Goal: Transaction & Acquisition: Purchase product/service

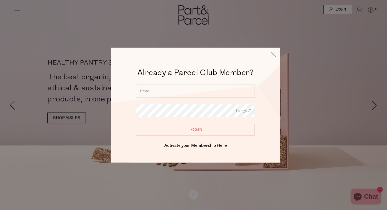
click at [220, 93] on input "email" at bounding box center [195, 90] width 119 height 13
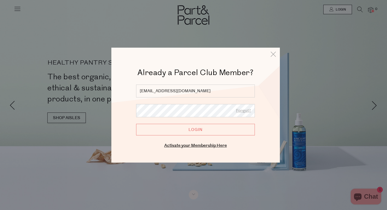
type input "huongaivu@gmail.com"
click at [190, 127] on input "Login" at bounding box center [195, 130] width 119 height 12
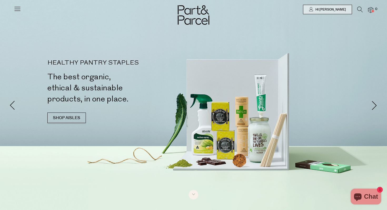
click at [360, 9] on icon at bounding box center [360, 10] width 6 height 6
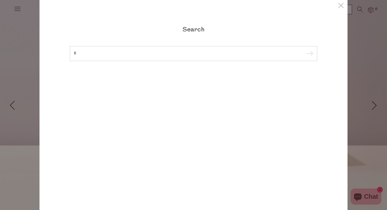
type input "f"
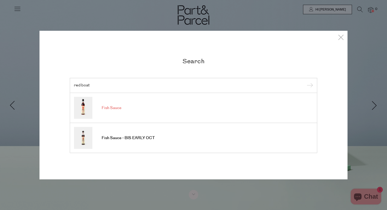
type input "red boat"
click at [116, 112] on link "Fish Sauce" at bounding box center [193, 108] width 239 height 22
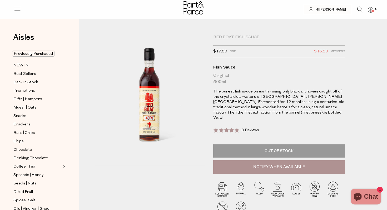
click at [360, 8] on icon at bounding box center [360, 10] width 6 height 6
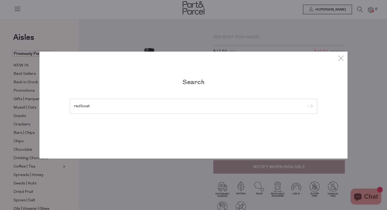
type input "red boat"
click at [305, 102] on input "submit" at bounding box center [309, 106] width 8 height 8
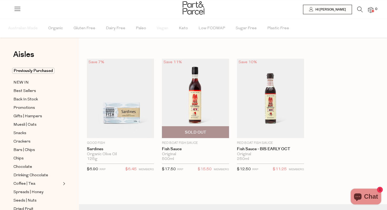
click at [188, 113] on img at bounding box center [195, 98] width 67 height 79
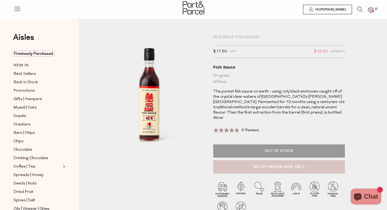
click at [274, 161] on button "Notify When Available" at bounding box center [279, 167] width 132 height 14
type input "Notify when available"
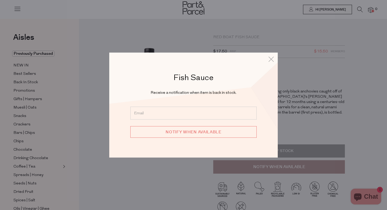
click at [225, 115] on input "email" at bounding box center [193, 113] width 126 height 13
type input "huongaivu@gmail.com"
click at [213, 132] on input "Notify when available" at bounding box center [193, 132] width 126 height 12
type input "We will be in touch"
click at [162, 181] on div "Fish Sauce Receive a notification when item is back in stock. huongaivu@gmail.c…" at bounding box center [193, 105] width 308 height 210
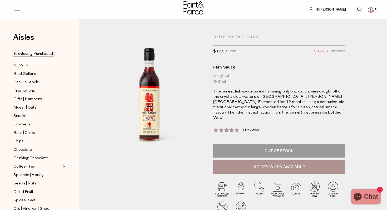
click at [358, 9] on icon at bounding box center [360, 10] width 6 height 6
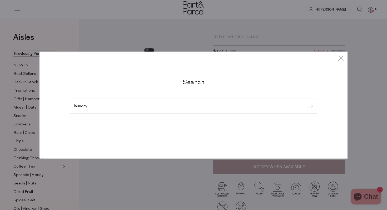
type input "laundry"
click at [305, 102] on input "submit" at bounding box center [309, 106] width 8 height 8
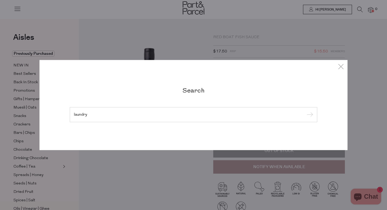
click at [305, 111] on input "submit" at bounding box center [309, 115] width 8 height 8
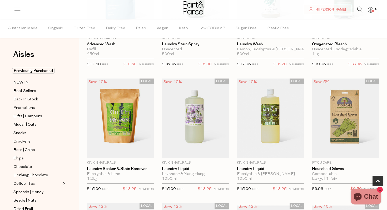
scroll to position [255, 0]
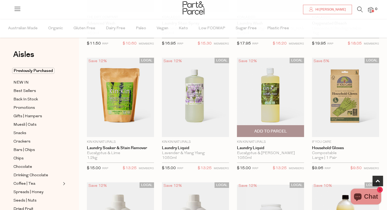
click at [266, 132] on span "Add To Parcel" at bounding box center [270, 132] width 33 height 6
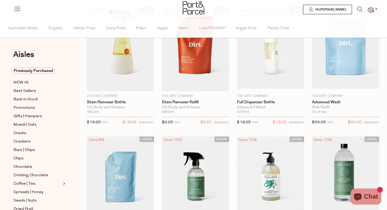
scroll to position [0, 0]
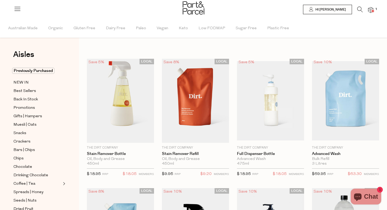
click at [359, 11] on icon at bounding box center [360, 10] width 6 height 6
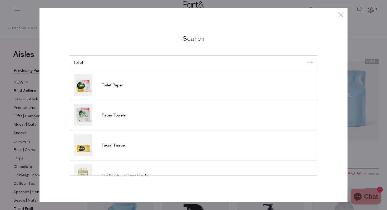
type input "toilet"
click at [305, 59] on input "submit" at bounding box center [309, 63] width 8 height 8
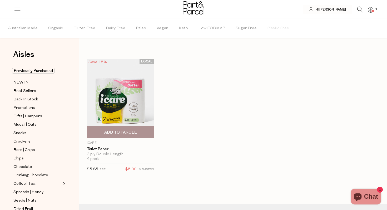
click at [124, 131] on span "Add To Parcel" at bounding box center [120, 133] width 33 height 6
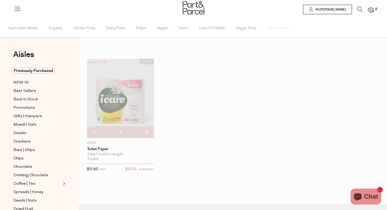
click at [360, 10] on icon at bounding box center [360, 10] width 6 height 6
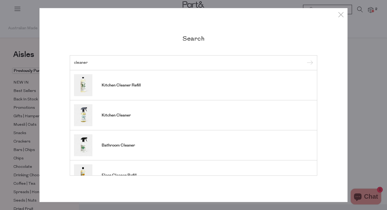
type input "cleaner"
click at [305, 59] on input "submit" at bounding box center [309, 63] width 8 height 8
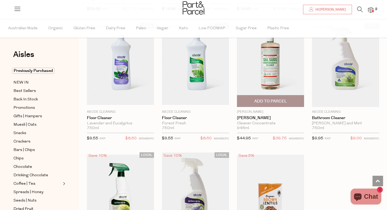
scroll to position [416, 0]
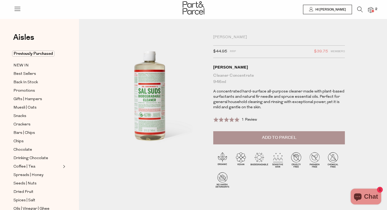
click at [285, 137] on span "Add to Parcel" at bounding box center [279, 138] width 34 height 6
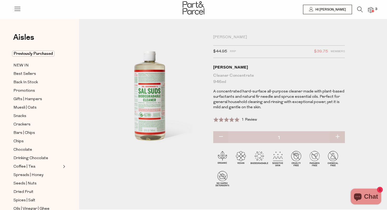
click at [371, 9] on img at bounding box center [370, 10] width 5 height 6
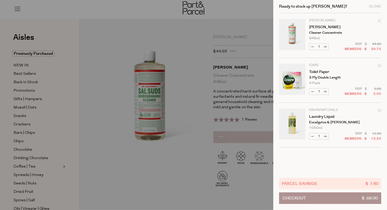
click at [182, 101] on div at bounding box center [193, 105] width 387 height 210
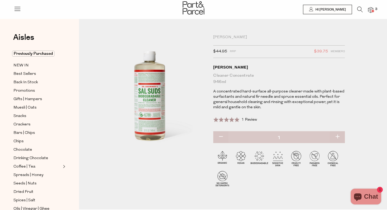
click at [373, 9] on img at bounding box center [370, 10] width 5 height 6
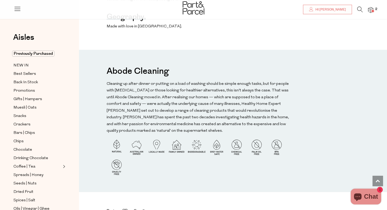
scroll to position [370, 0]
